Goal: Task Accomplishment & Management: Manage account settings

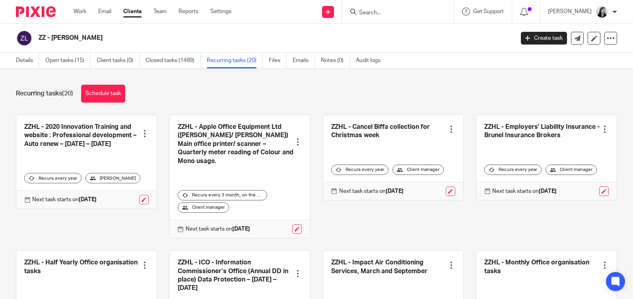
scroll to position [40, 0]
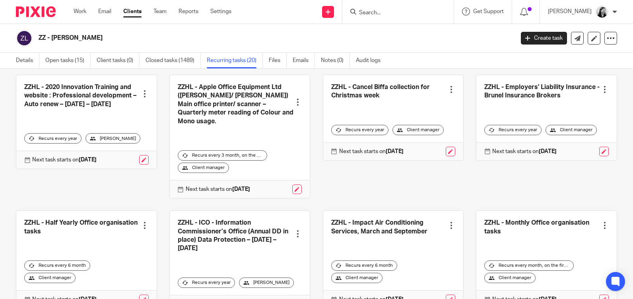
click at [72, 12] on div "Work Email Clients Team Reports Settings Work Email Clients Team Reports Settin…" at bounding box center [155, 11] width 178 height 23
drag, startPoint x: 72, startPoint y: 12, endPoint x: 192, endPoint y: 48, distance: 125.8
click at [192, 48] on div "ZZ - HL - Helen Lee Create task Update from Companies House Export data Merge A…" at bounding box center [316, 38] width 633 height 29
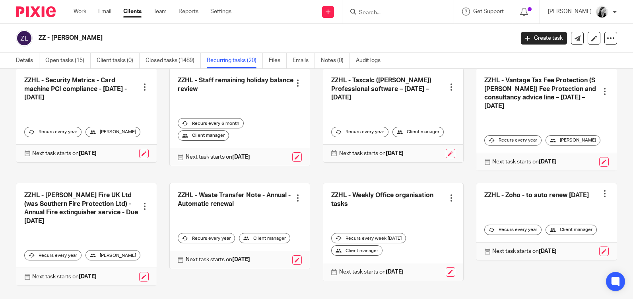
scroll to position [418, 0]
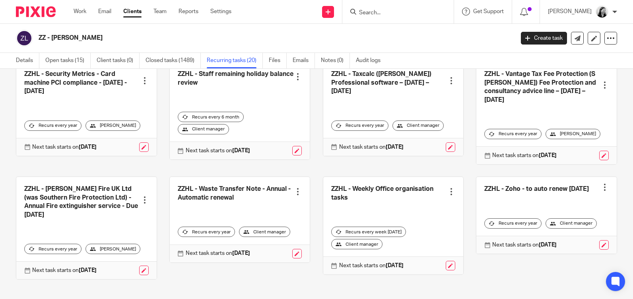
click at [76, 7] on div "Work Email Clients Team Reports Settings Work Email Clients Team Reports Settin…" at bounding box center [155, 11] width 178 height 23
click at [76, 10] on link "Work" at bounding box center [80, 12] width 13 height 8
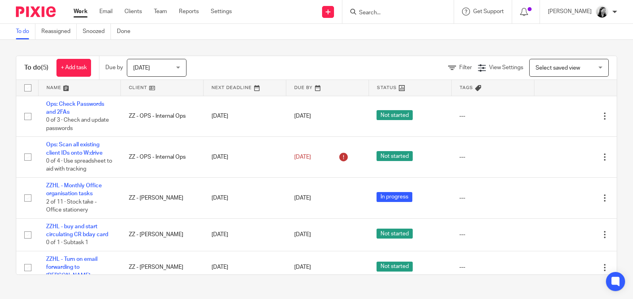
click at [177, 69] on div "Today Today" at bounding box center [157, 68] width 60 height 18
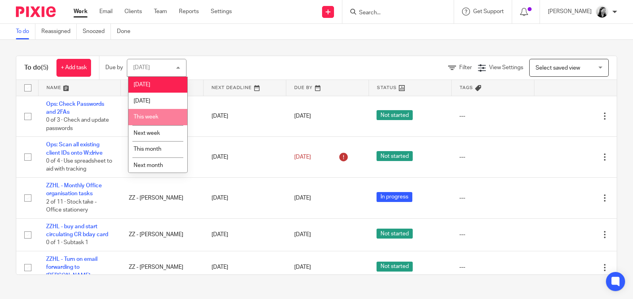
click at [168, 115] on li "This week" at bounding box center [157, 117] width 59 height 16
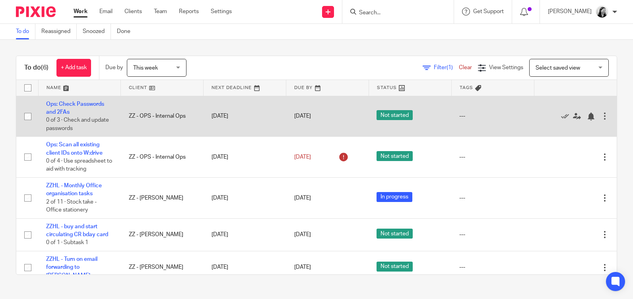
scroll to position [46, 0]
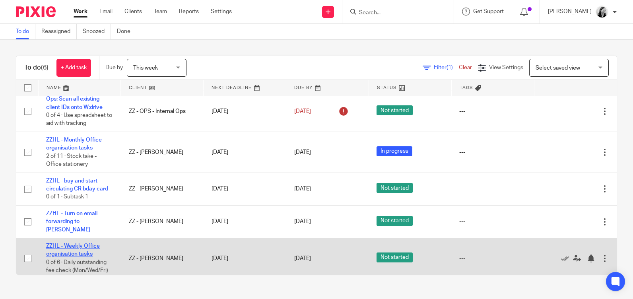
click at [81, 243] on link "ZZHL - Weekly Office organisation tasks" at bounding box center [73, 250] width 54 height 14
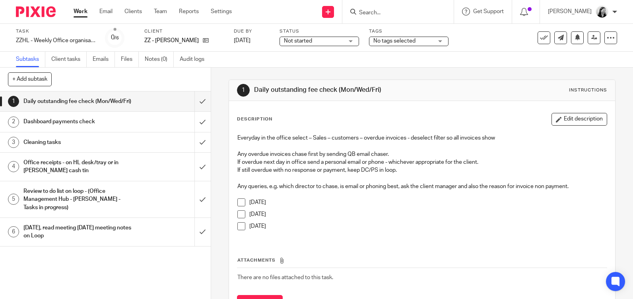
click at [408, 13] on input "Search" at bounding box center [394, 13] width 72 height 7
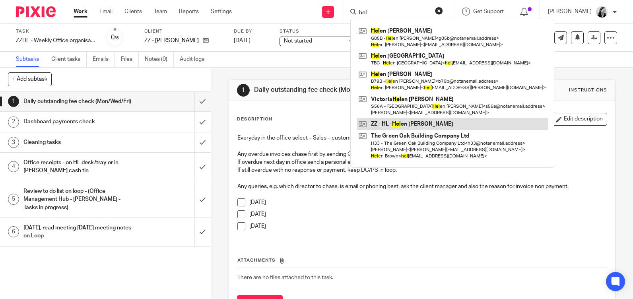
type input "hel"
click at [446, 121] on link at bounding box center [452, 124] width 191 height 12
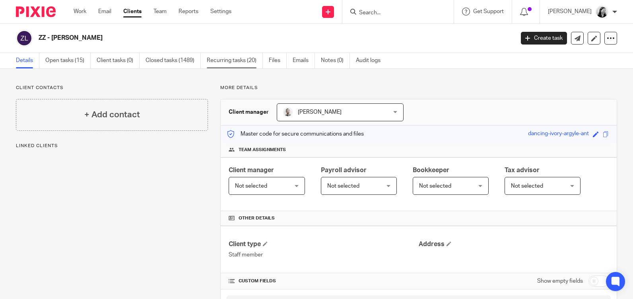
click at [239, 57] on link "Recurring tasks (20)" at bounding box center [235, 61] width 56 height 16
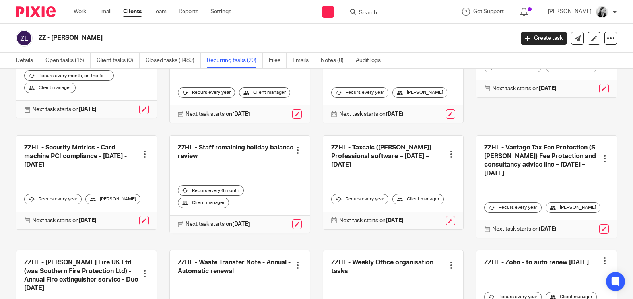
scroll to position [418, 0]
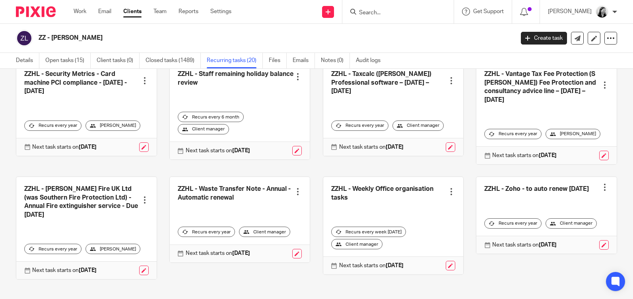
click at [447, 188] on div at bounding box center [451, 192] width 8 height 8
click at [362, 179] on link at bounding box center [393, 225] width 140 height 97
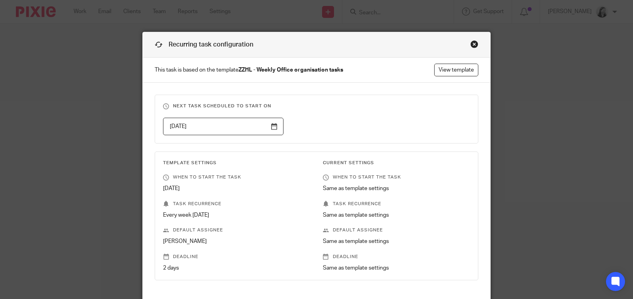
scroll to position [94, 0]
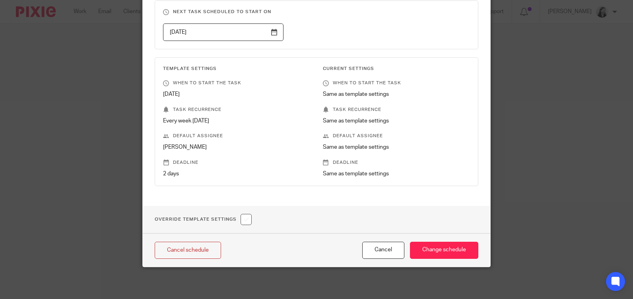
click at [167, 172] on p "2 days" at bounding box center [236, 174] width 147 height 8
click at [448, 255] on input "Change schedule" at bounding box center [444, 250] width 68 height 17
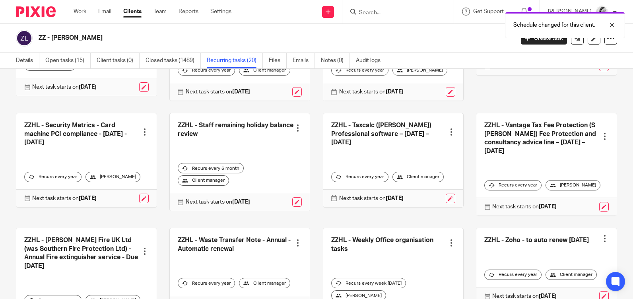
scroll to position [398, 0]
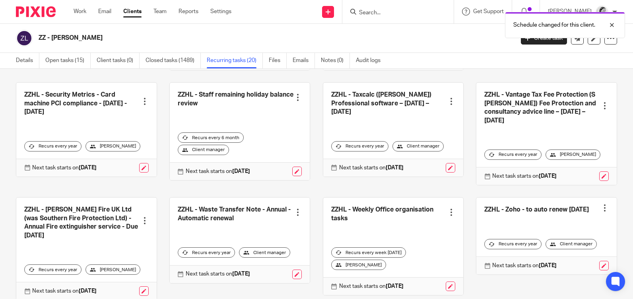
click at [355, 202] on link at bounding box center [393, 246] width 140 height 97
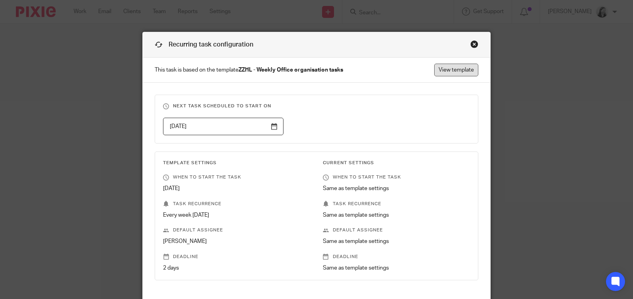
click at [452, 72] on link "View template" at bounding box center [456, 70] width 44 height 13
click at [470, 45] on div "Close this dialog window" at bounding box center [474, 44] width 8 height 8
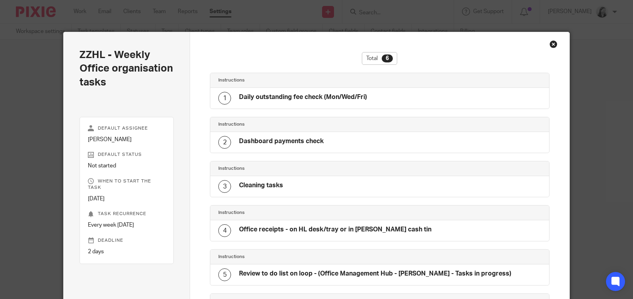
scroll to position [111, 0]
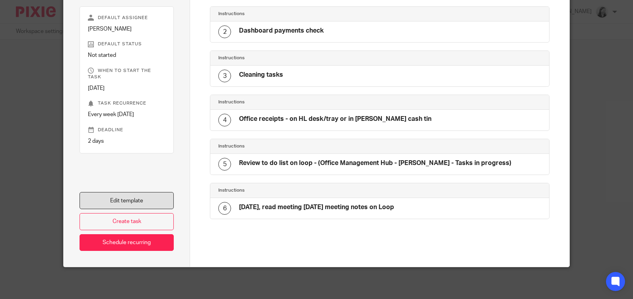
click at [148, 197] on link "Edit template" at bounding box center [127, 200] width 94 height 17
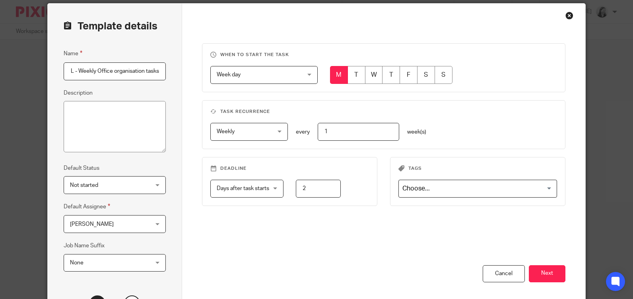
scroll to position [80, 0]
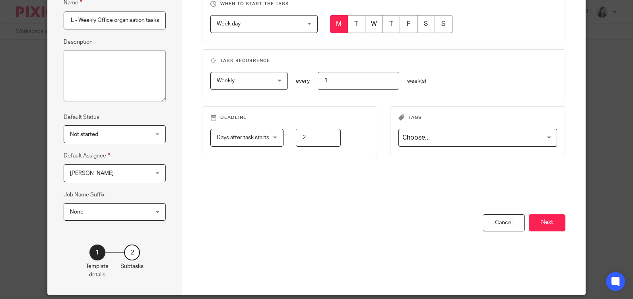
click at [313, 138] on input "2" at bounding box center [318, 138] width 45 height 18
drag, startPoint x: 313, startPoint y: 138, endPoint x: 284, endPoint y: 138, distance: 28.6
click at [284, 138] on div "2" at bounding box center [311, 138] width 57 height 18
type input "1"
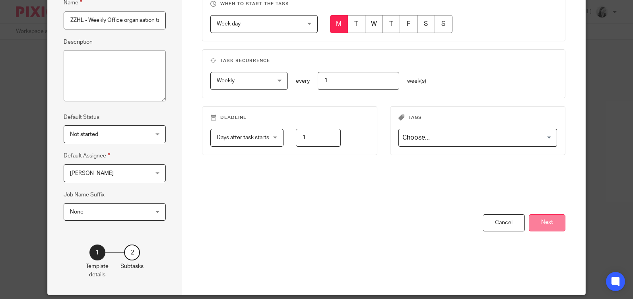
click at [554, 229] on button "Next" at bounding box center [547, 222] width 37 height 17
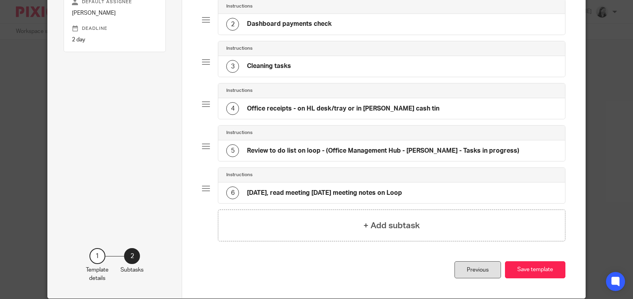
scroll to position [148, 0]
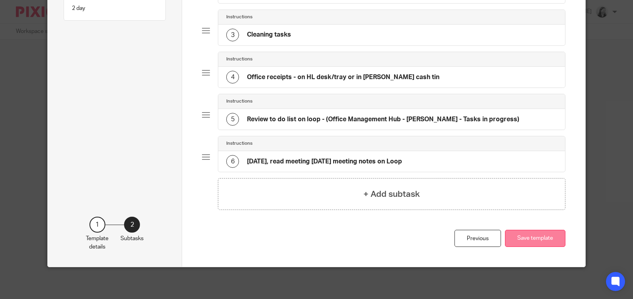
click at [517, 243] on button "Save template" at bounding box center [535, 238] width 60 height 17
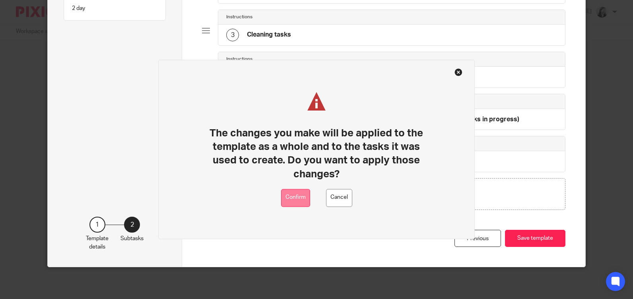
click at [287, 203] on button "Confirm" at bounding box center [295, 198] width 29 height 18
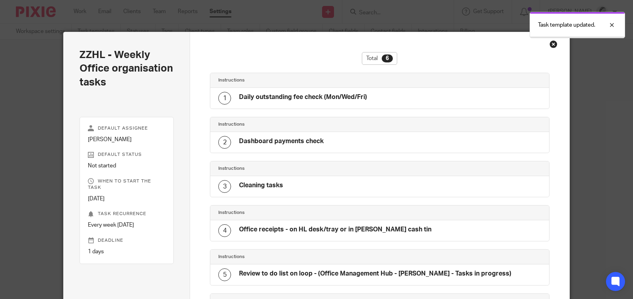
scroll to position [111, 0]
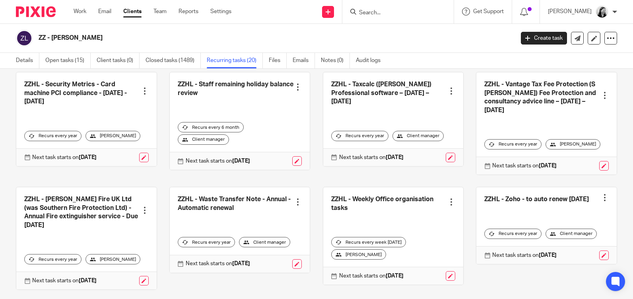
scroll to position [418, 0]
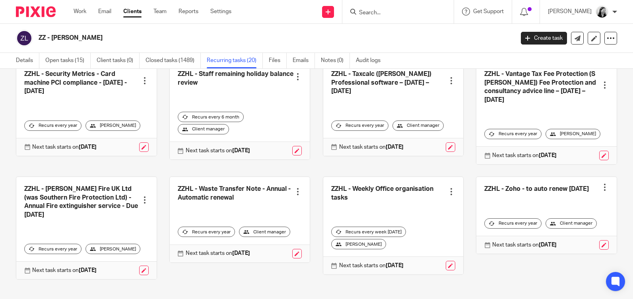
click at [416, 182] on link at bounding box center [393, 225] width 140 height 97
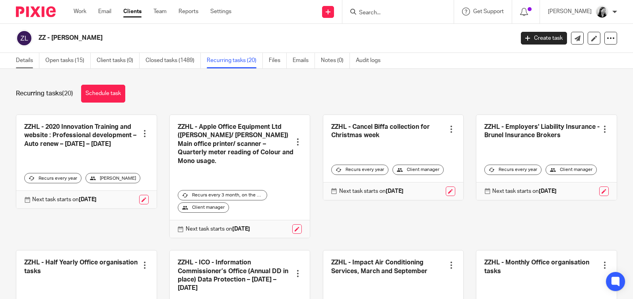
click at [30, 62] on link "Details" at bounding box center [27, 61] width 23 height 16
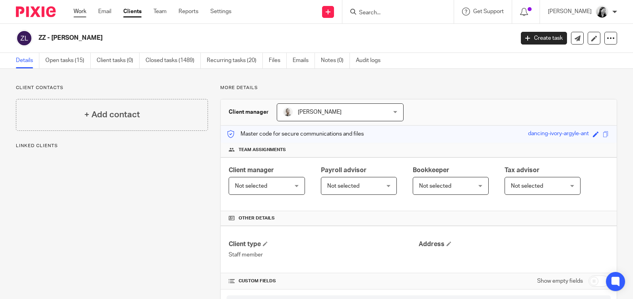
click at [82, 11] on link "Work" at bounding box center [80, 12] width 13 height 8
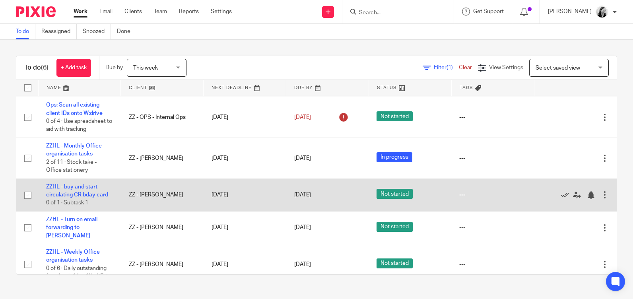
scroll to position [46, 0]
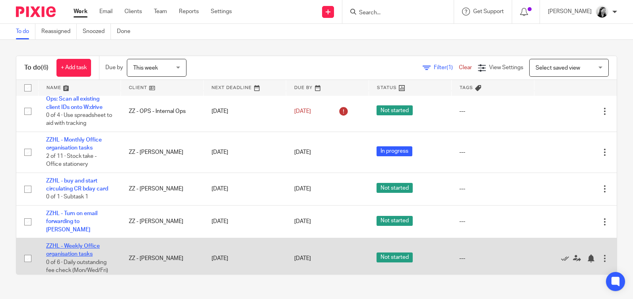
click at [72, 249] on link "ZZHL - Weekly Office organisation tasks" at bounding box center [73, 250] width 54 height 14
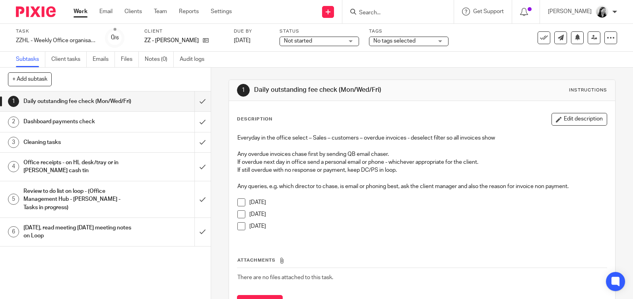
click at [83, 148] on h1 "Cleaning tasks" at bounding box center [77, 142] width 109 height 12
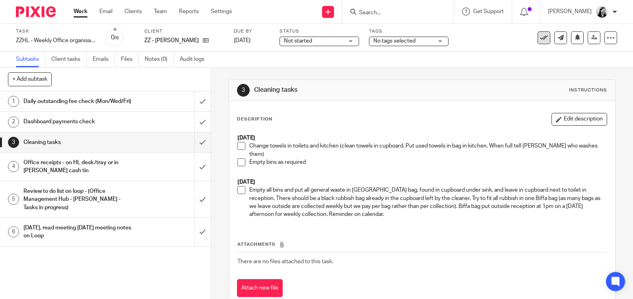
click at [538, 37] on button at bounding box center [544, 37] width 13 height 13
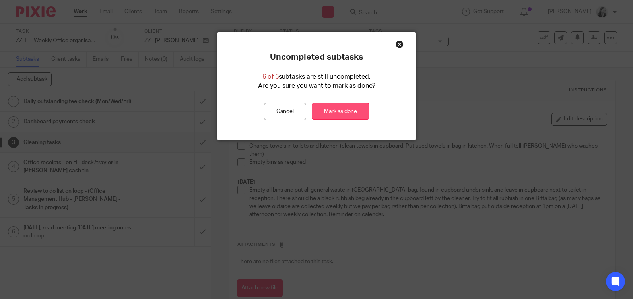
click at [328, 108] on link "Mark as done" at bounding box center [341, 111] width 58 height 17
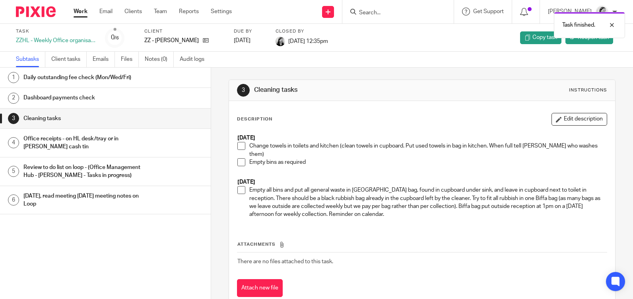
click at [80, 10] on link "Work" at bounding box center [81, 12] width 14 height 8
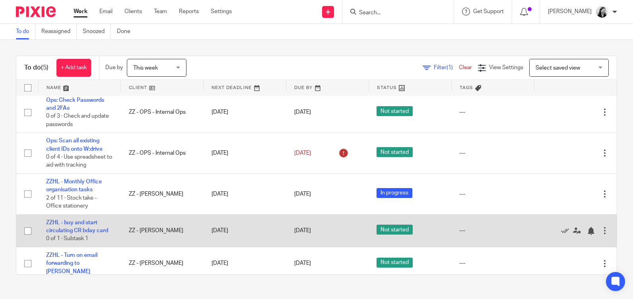
scroll to position [5, 0]
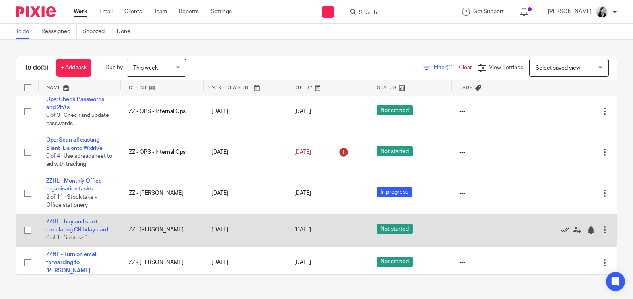
click at [561, 226] on icon at bounding box center [565, 230] width 8 height 8
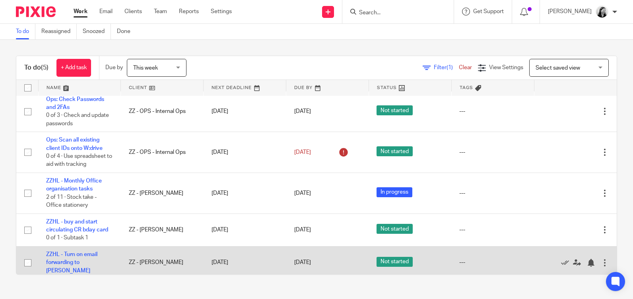
scroll to position [0, 0]
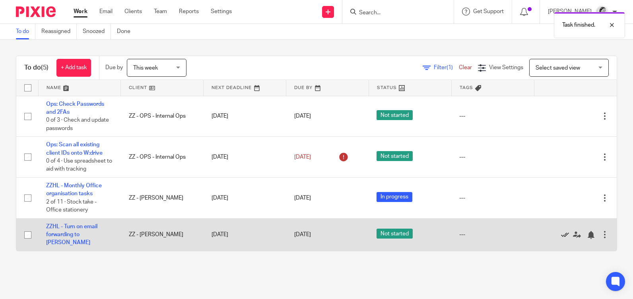
click at [561, 233] on icon at bounding box center [565, 235] width 8 height 8
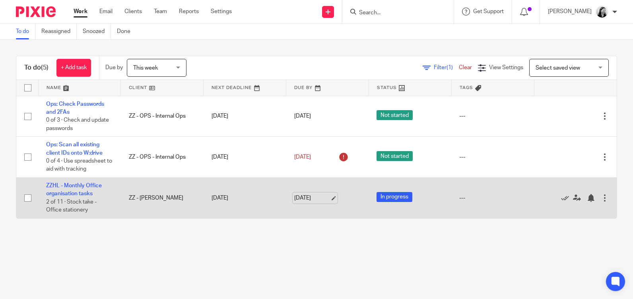
click at [300, 198] on link "18 Aug 2025" at bounding box center [312, 198] width 36 height 8
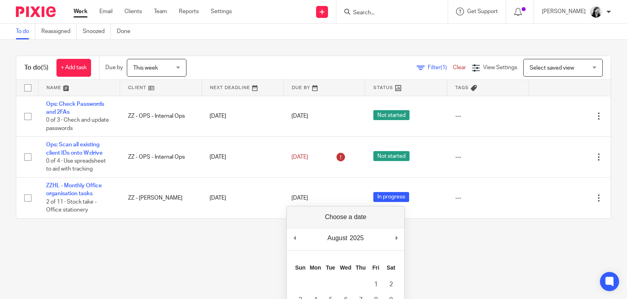
click at [523, 262] on main "To do Reassigned Snoozed Done To do (5) + Add task Due by This week This week T…" at bounding box center [313, 149] width 627 height 299
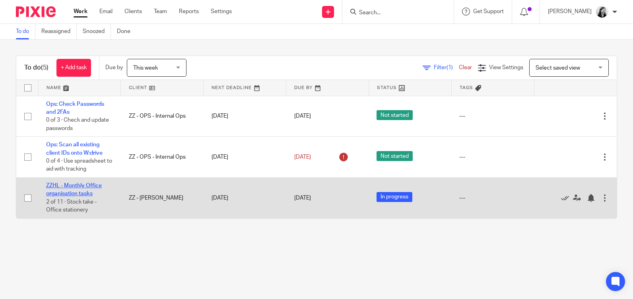
click at [75, 184] on link "ZZHL - Monthly Office organisation tasks" at bounding box center [74, 190] width 56 height 14
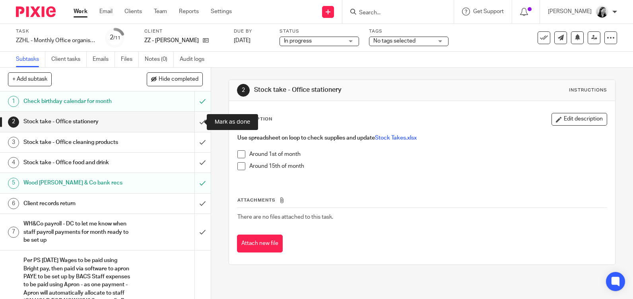
click at [196, 117] on input "submit" at bounding box center [105, 122] width 211 height 20
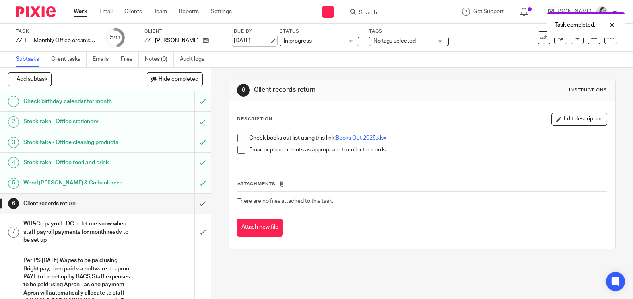
click at [245, 37] on link "[DATE]" at bounding box center [252, 41] width 36 height 8
click at [253, 41] on link "[DATE]" at bounding box center [252, 41] width 36 height 8
click at [259, 40] on link "[DATE]" at bounding box center [252, 41] width 36 height 8
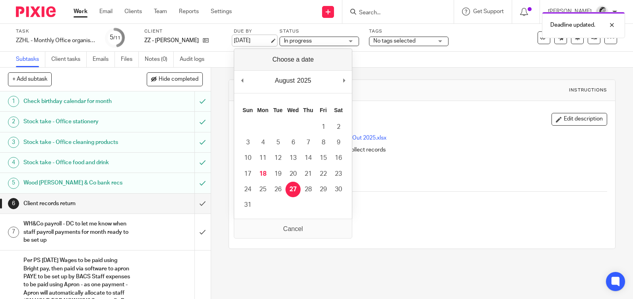
click at [259, 40] on link "[DATE]" at bounding box center [252, 41] width 36 height 8
click at [271, 8] on div "Send new email Create task Add client Get Support Contact via email Check our d…" at bounding box center [438, 11] width 389 height 23
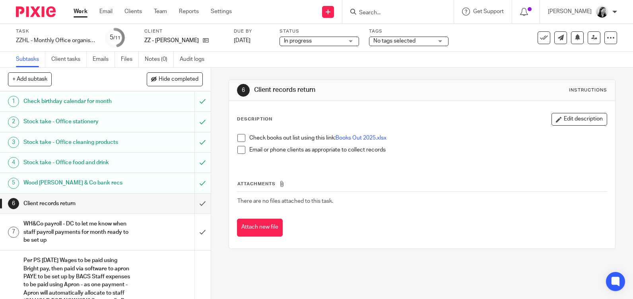
drag, startPoint x: 70, startPoint y: 14, endPoint x: 75, endPoint y: 14, distance: 4.4
click at [70, 14] on div "Work Email Clients Team Reports Settings Work Email Clients Team Reports Settin…" at bounding box center [155, 11] width 178 height 23
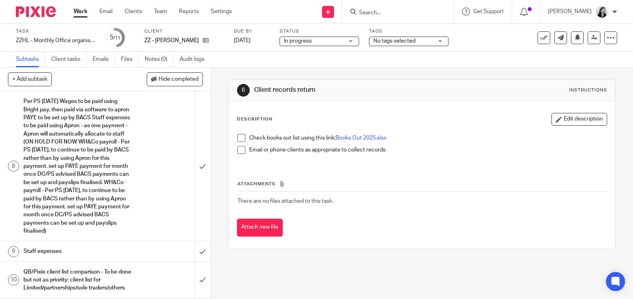
scroll to position [195, 0]
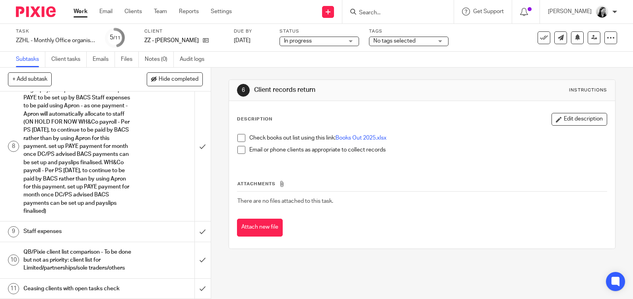
click at [74, 9] on link "Work" at bounding box center [81, 12] width 14 height 8
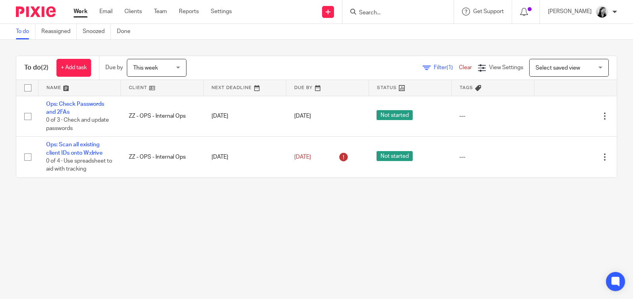
click at [171, 70] on span "This week" at bounding box center [154, 67] width 42 height 17
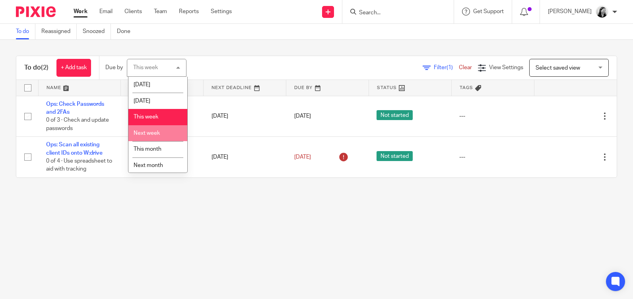
click at [172, 134] on li "Next week" at bounding box center [157, 133] width 59 height 16
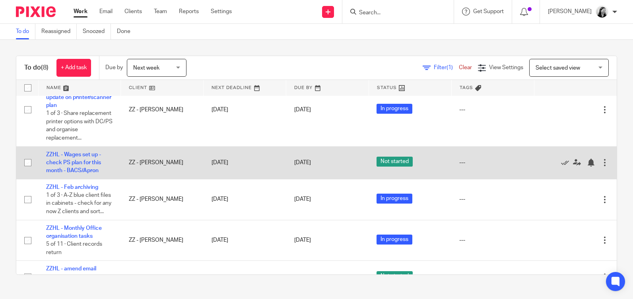
scroll to position [189, 0]
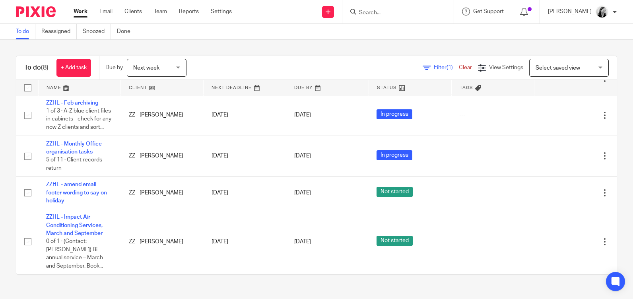
click at [83, 12] on link "Work" at bounding box center [81, 12] width 14 height 8
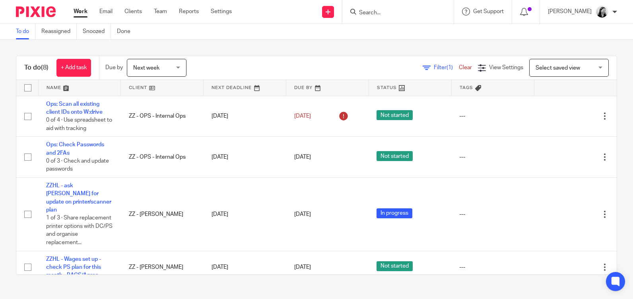
click at [411, 15] on input "Search" at bounding box center [394, 13] width 72 height 7
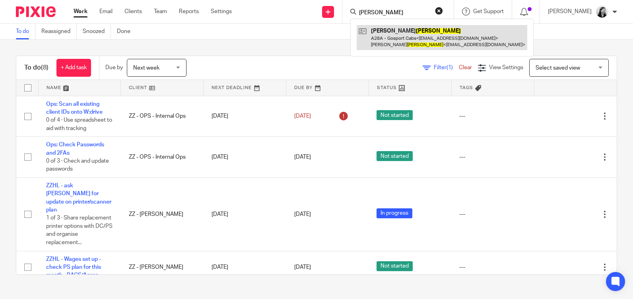
type input "amos"
click at [433, 37] on link at bounding box center [442, 37] width 171 height 25
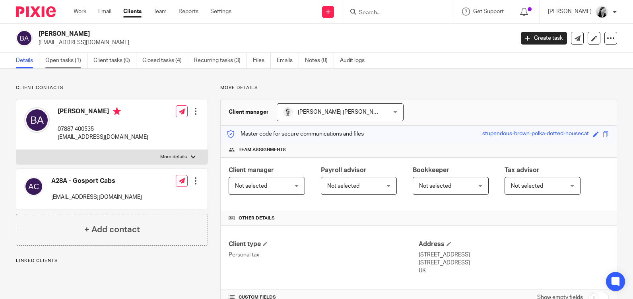
click at [56, 60] on link "Open tasks (1)" at bounding box center [66, 61] width 42 height 16
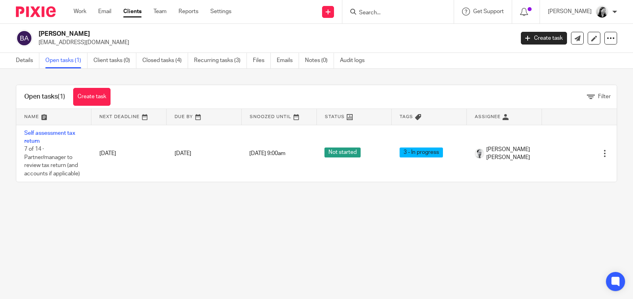
click at [420, 11] on input "Search" at bounding box center [394, 13] width 72 height 7
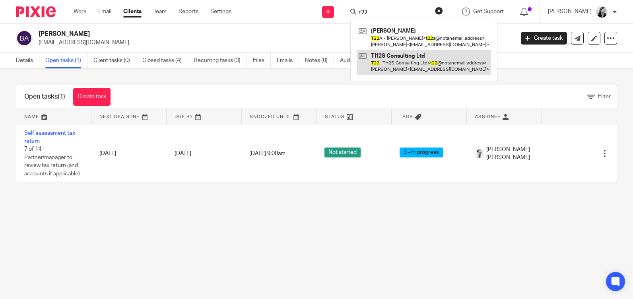
type input "t22"
click at [423, 69] on link at bounding box center [424, 62] width 134 height 25
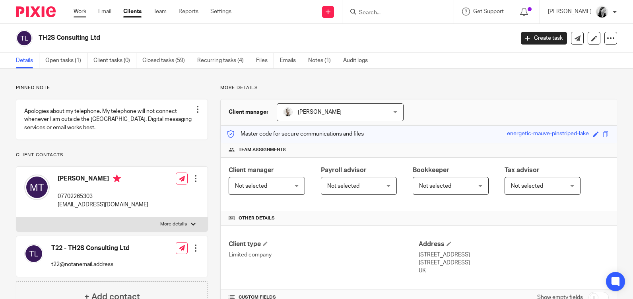
click at [83, 14] on link "Work" at bounding box center [80, 12] width 13 height 8
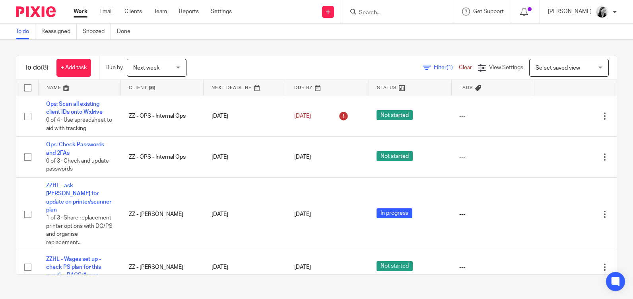
click at [142, 66] on span "Next week" at bounding box center [146, 68] width 26 height 6
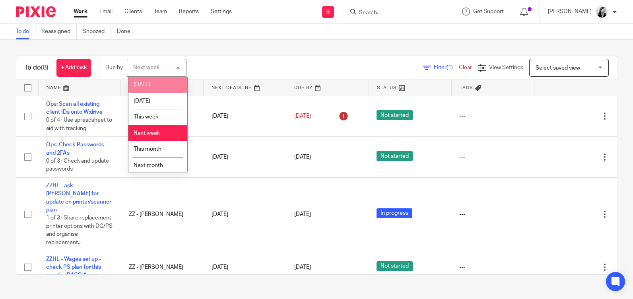
click at [149, 89] on li "[DATE]" at bounding box center [157, 85] width 59 height 16
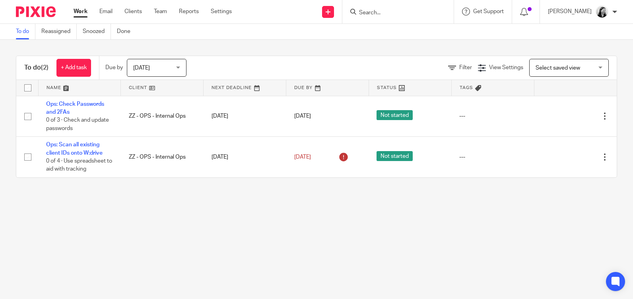
click at [382, 16] on input "Search" at bounding box center [394, 13] width 72 height 7
click at [168, 72] on span "Today" at bounding box center [154, 67] width 42 height 17
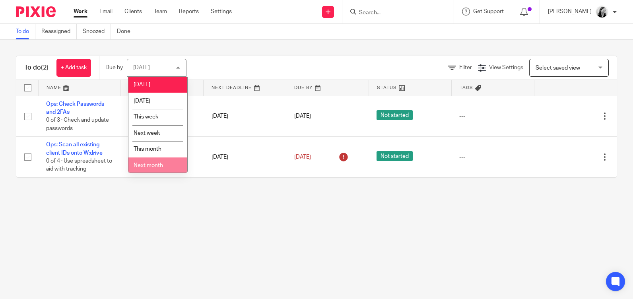
click at [157, 169] on li "Next month" at bounding box center [157, 165] width 59 height 16
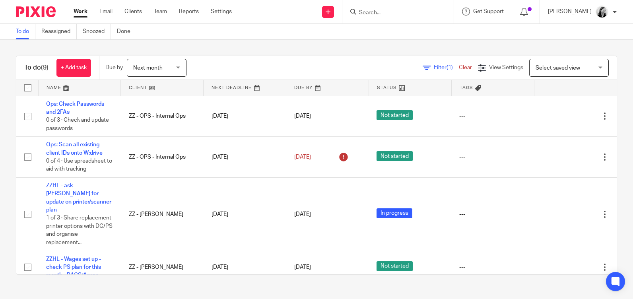
click at [398, 14] on input "Search" at bounding box center [394, 13] width 72 height 7
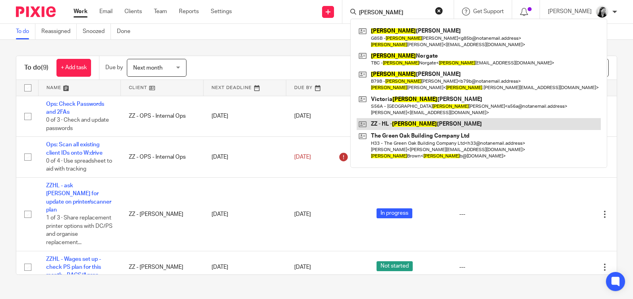
type input "helen"
click at [441, 121] on link at bounding box center [479, 124] width 244 height 12
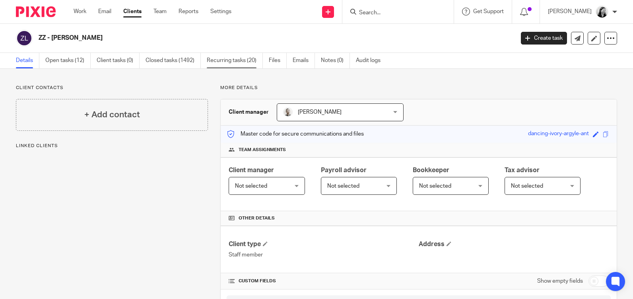
click at [247, 59] on link "Recurring tasks (20)" at bounding box center [235, 61] width 56 height 16
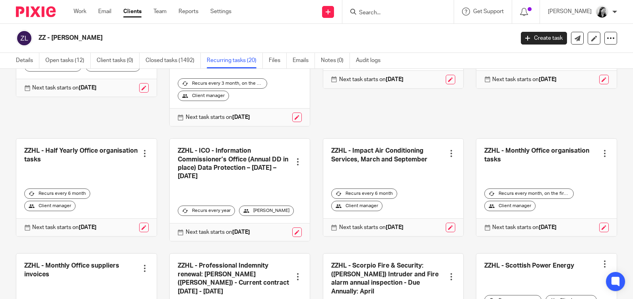
scroll to position [119, 0]
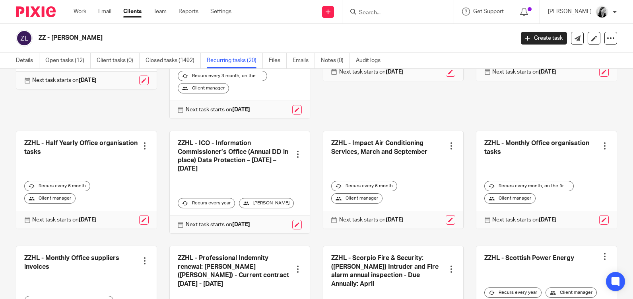
click at [575, 132] on link at bounding box center [546, 179] width 140 height 97
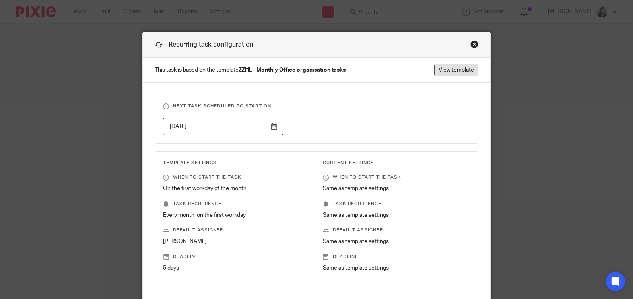
click at [460, 76] on link "View template" at bounding box center [456, 70] width 44 height 13
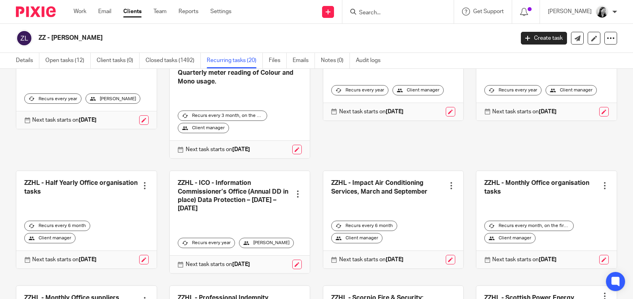
scroll to position [199, 0]
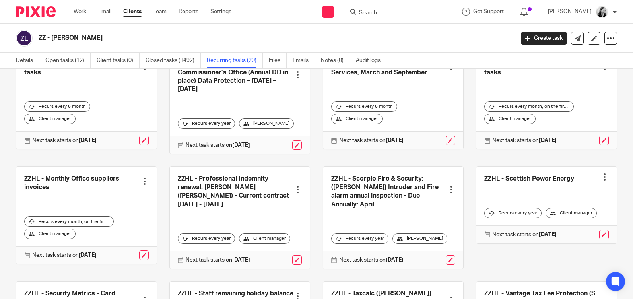
click at [96, 168] on link at bounding box center [86, 215] width 140 height 97
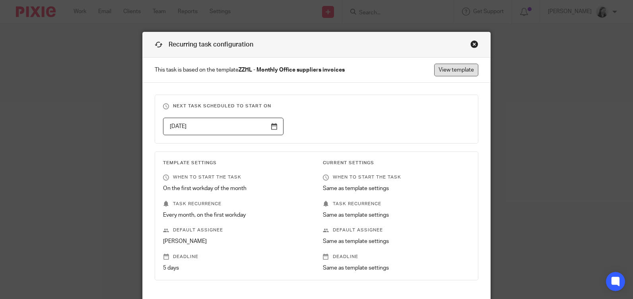
click at [467, 71] on link "View template" at bounding box center [456, 70] width 44 height 13
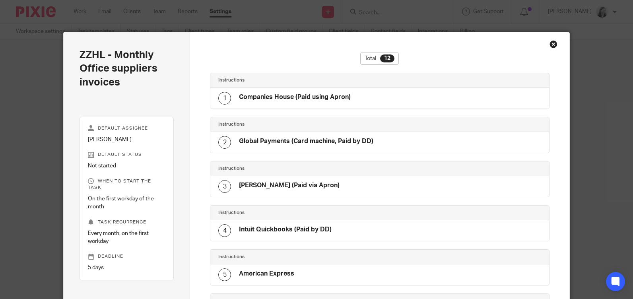
scroll to position [382, 0]
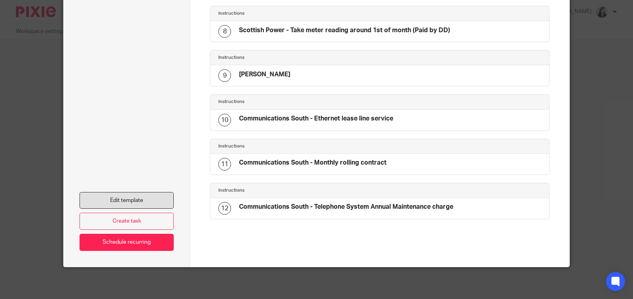
click at [157, 204] on link "Edit template" at bounding box center [127, 200] width 94 height 17
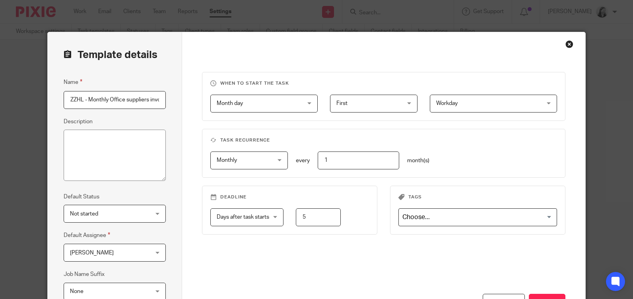
scroll to position [107, 0]
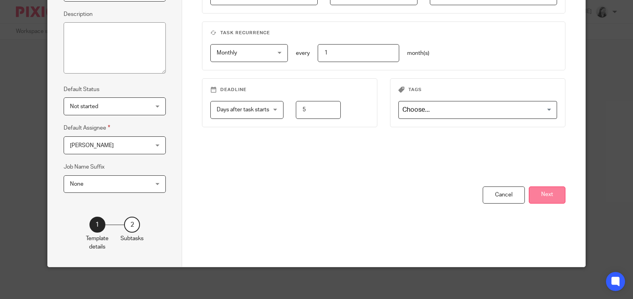
click at [542, 193] on button "Next" at bounding box center [547, 194] width 37 height 17
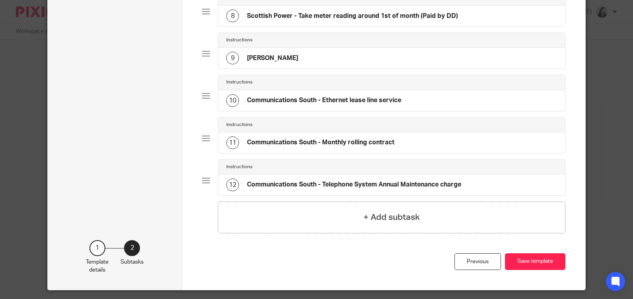
scroll to position [398, 0]
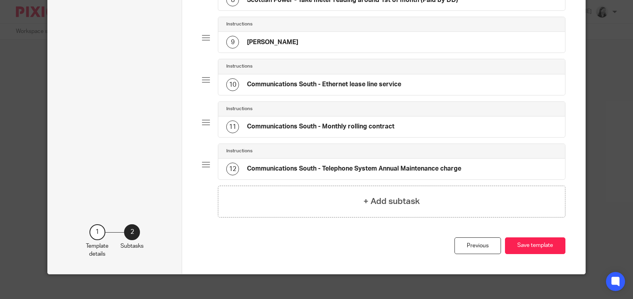
click at [400, 170] on h4 "Communications South - Telephone System Annual Maintenance charge" at bounding box center [354, 169] width 214 height 8
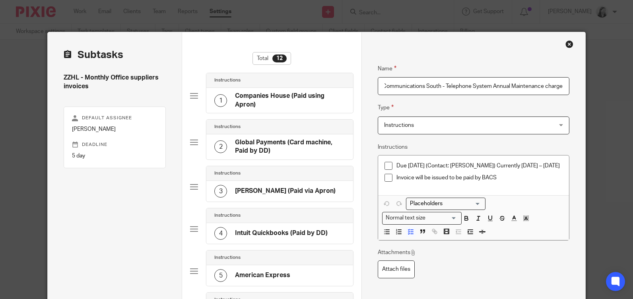
scroll to position [0, 0]
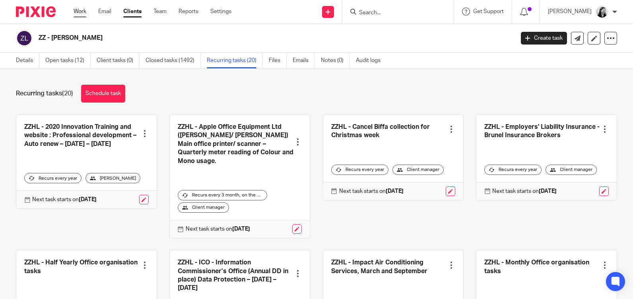
click at [80, 13] on link "Work" at bounding box center [80, 12] width 13 height 8
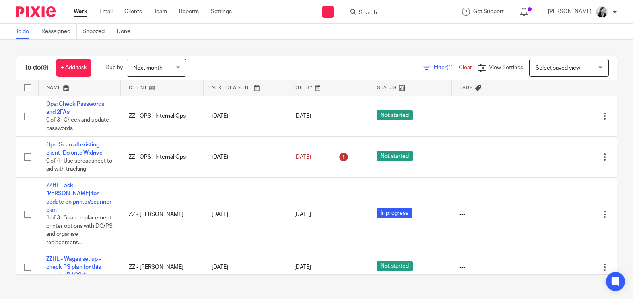
click at [156, 66] on span "Next month" at bounding box center [147, 68] width 29 height 6
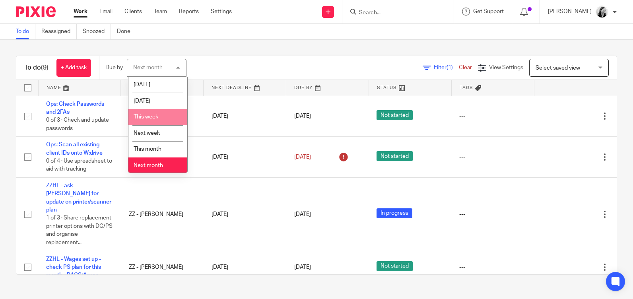
click at [165, 118] on li "This week" at bounding box center [157, 117] width 59 height 16
